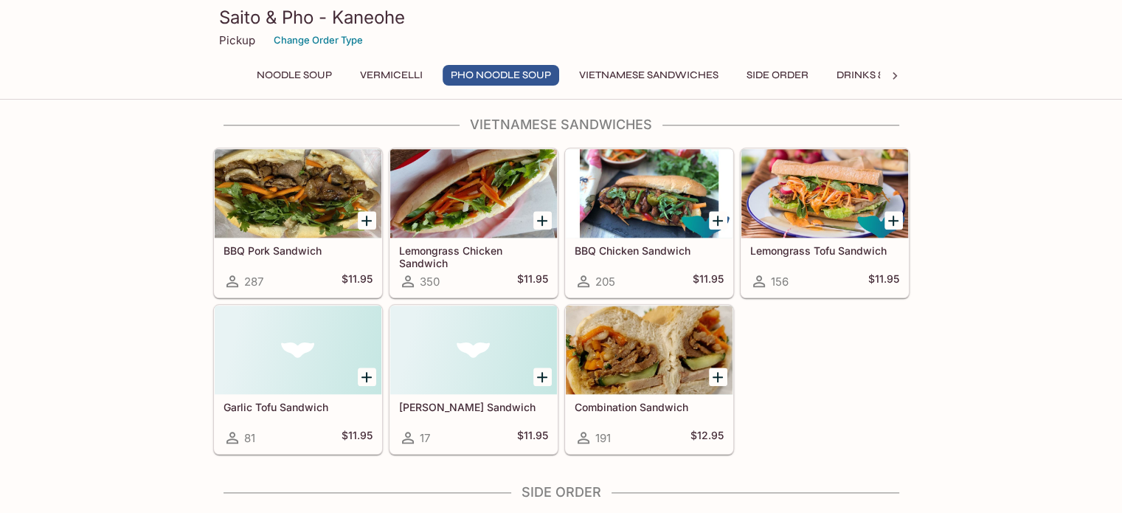
scroll to position [1402, 0]
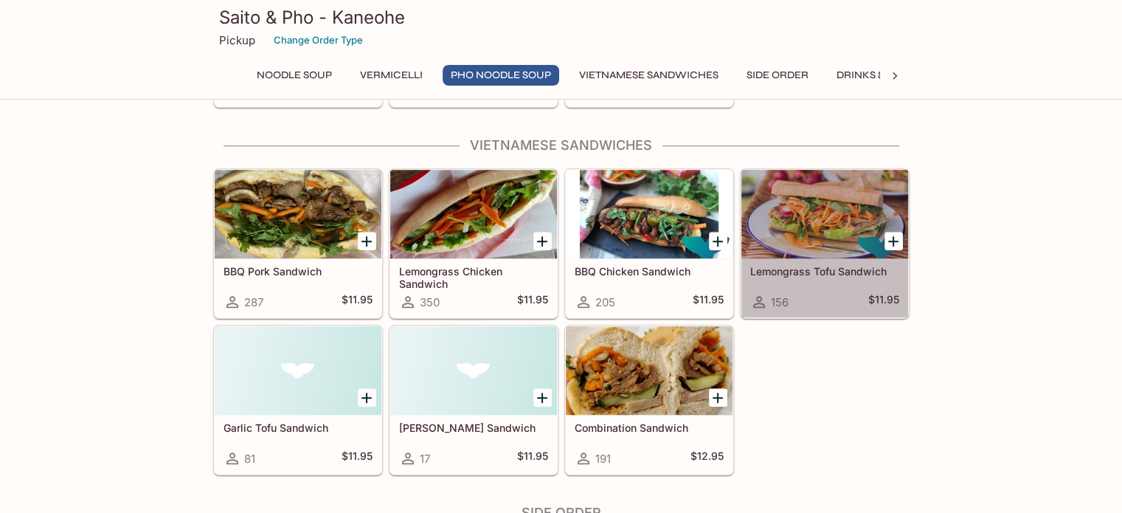
click at [817, 227] on div at bounding box center [824, 214] width 167 height 89
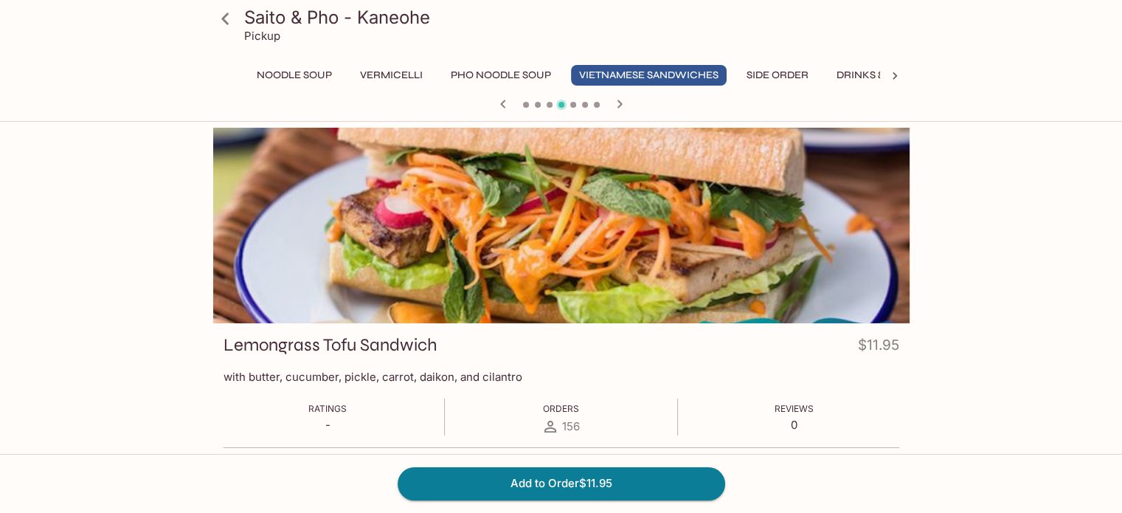
click at [797, 75] on button "Side Order" at bounding box center [777, 75] width 78 height 21
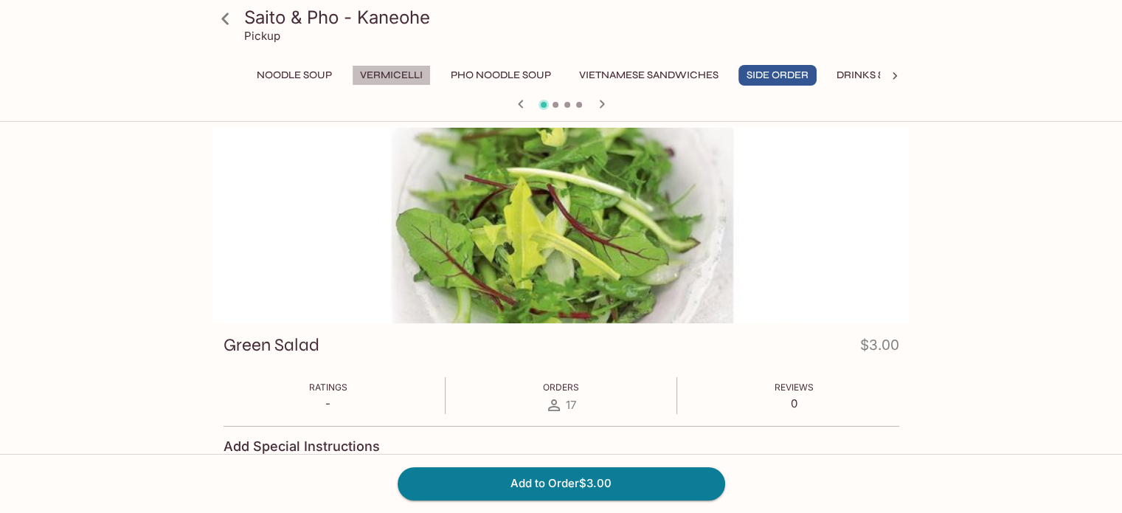
click at [387, 76] on button "Vermicelli" at bounding box center [391, 75] width 79 height 21
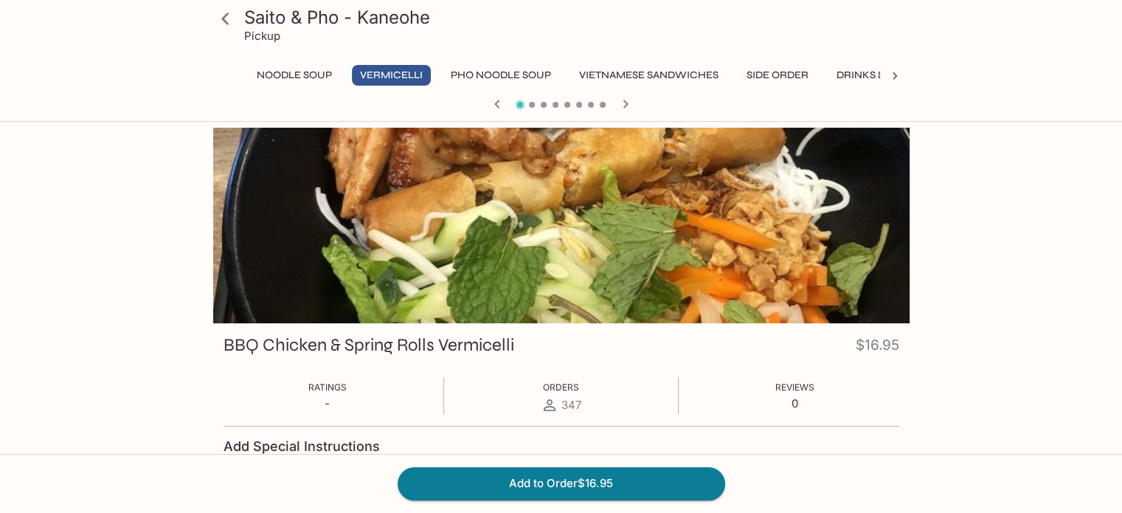
click at [530, 104] on span at bounding box center [532, 105] width 6 height 6
click at [392, 72] on button "Vermicelli" at bounding box center [391, 75] width 79 height 21
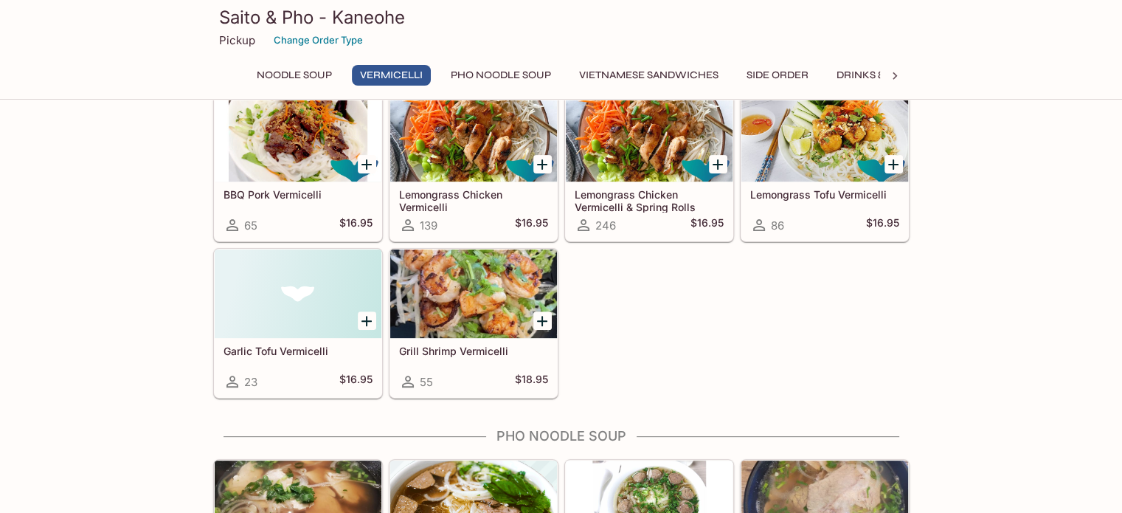
scroll to position [409, 0]
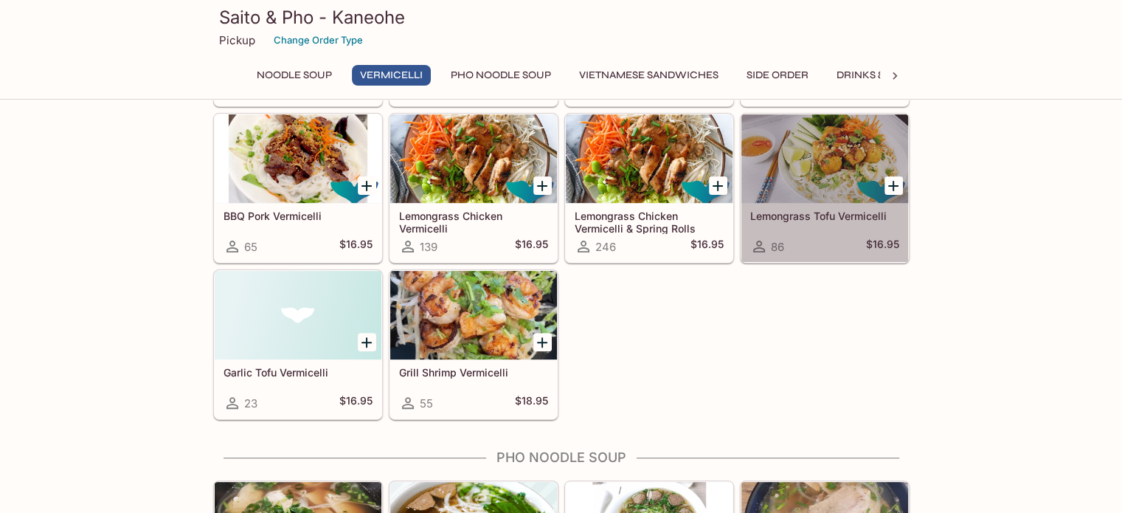
click at [820, 210] on h5 "Lemongrass Tofu Vermicelli" at bounding box center [824, 216] width 149 height 13
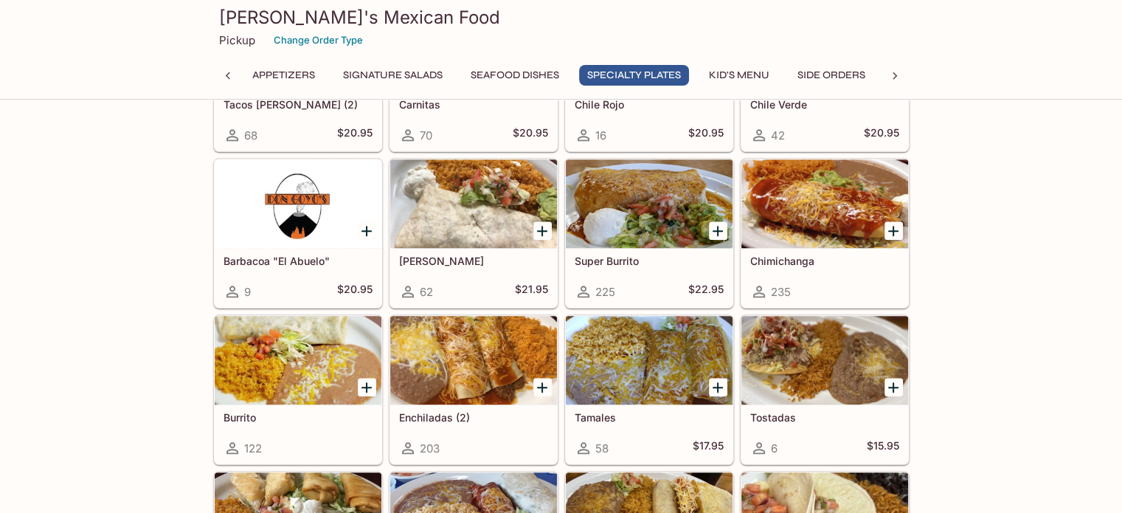
scroll to position [1475, 0]
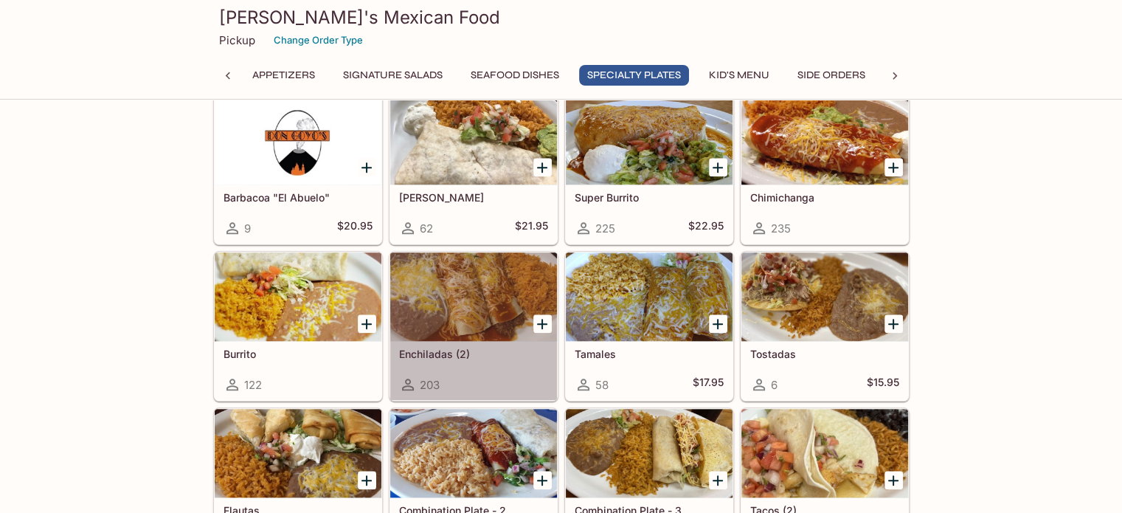
click at [457, 347] on h5 "Enchiladas (2)" at bounding box center [473, 353] width 149 height 13
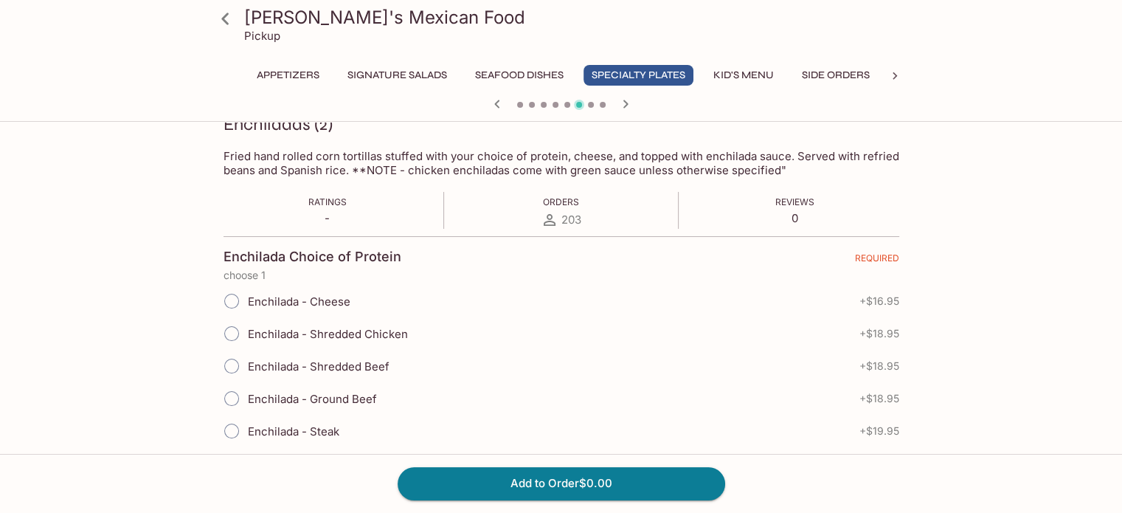
scroll to position [221, 0]
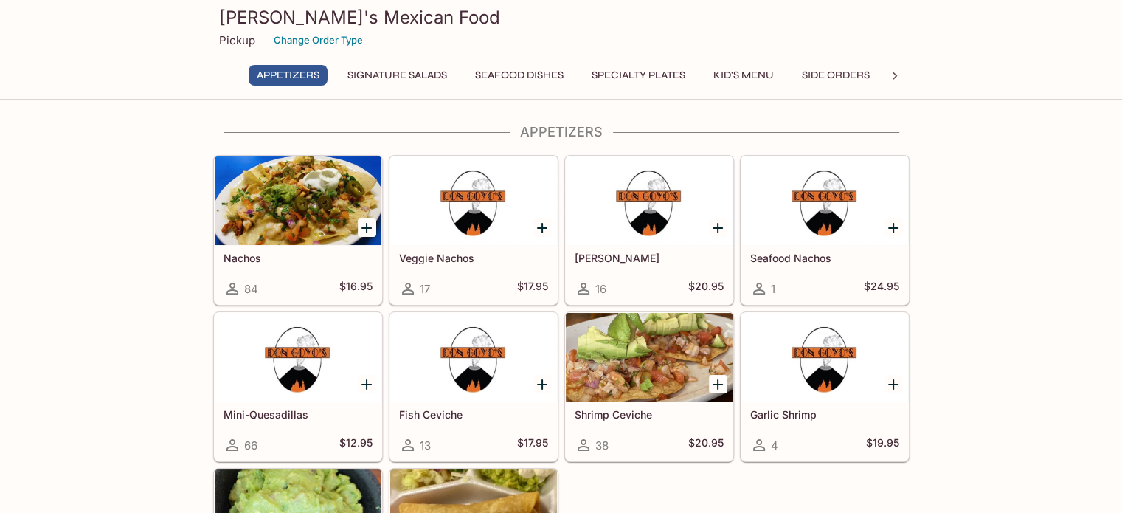
click at [645, 72] on button "Specialty Plates" at bounding box center [639, 75] width 110 height 21
click at [544, 70] on button "Seafood Dishes" at bounding box center [519, 75] width 105 height 21
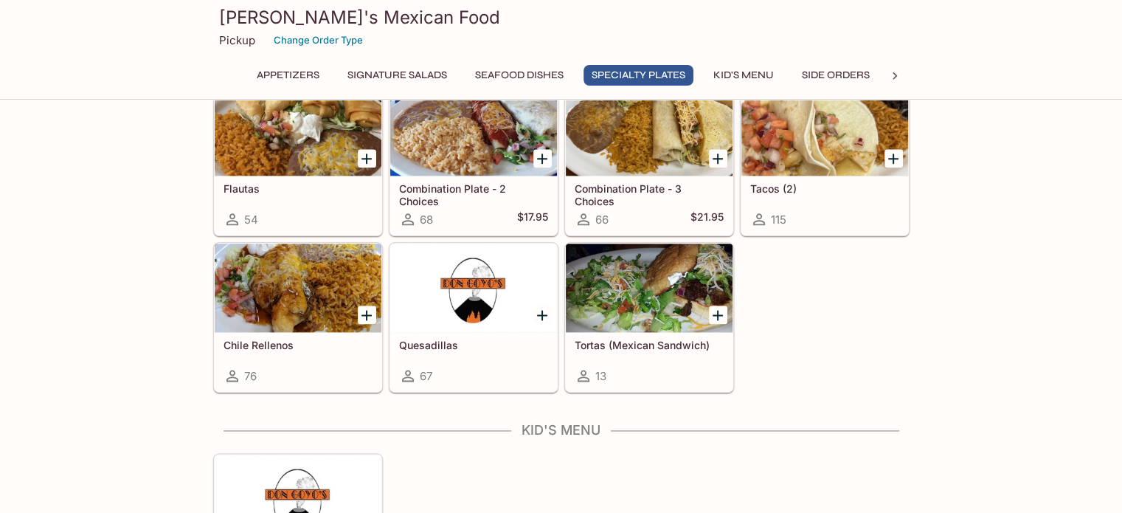
scroll to position [1918, 0]
